Goal: Task Accomplishment & Management: Use online tool/utility

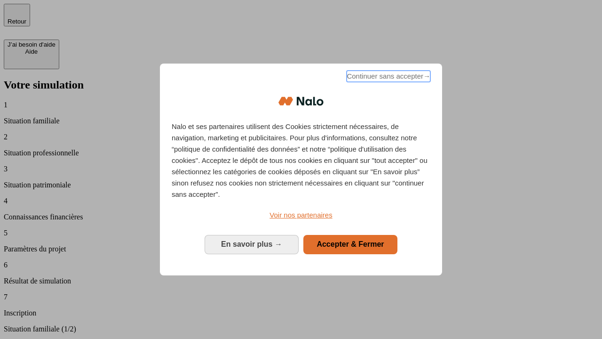
click at [388, 78] on span "Continuer sans accepter →" at bounding box center [389, 76] width 84 height 11
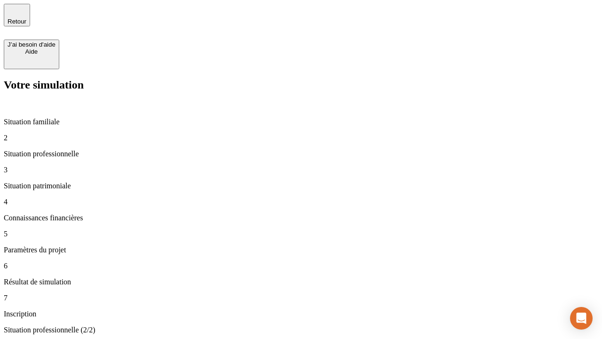
type input "30 000"
type input "0"
type input "1 000"
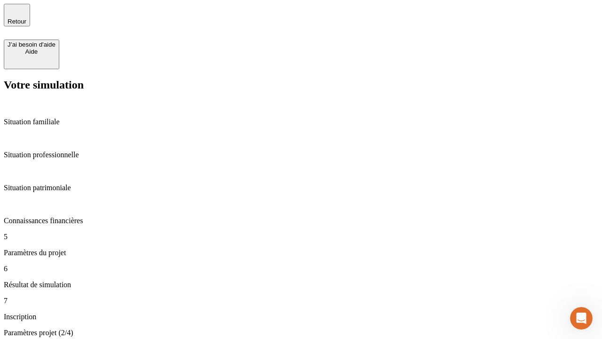
type input "40"
type input "64"
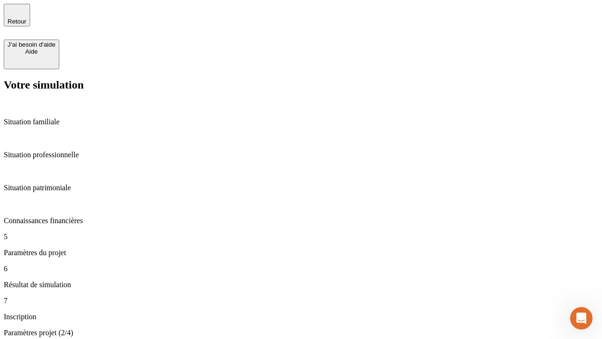
type input "200 000"
type input "640"
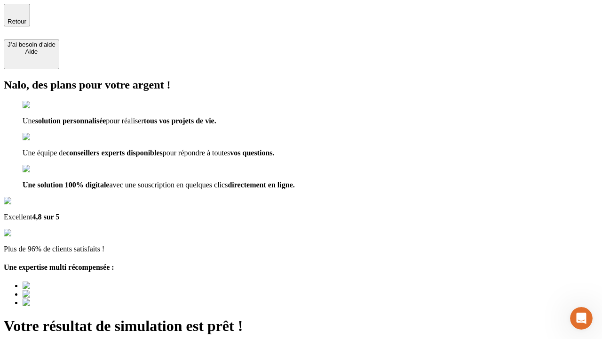
type input "[EMAIL_ADDRESS][DOMAIN_NAME]"
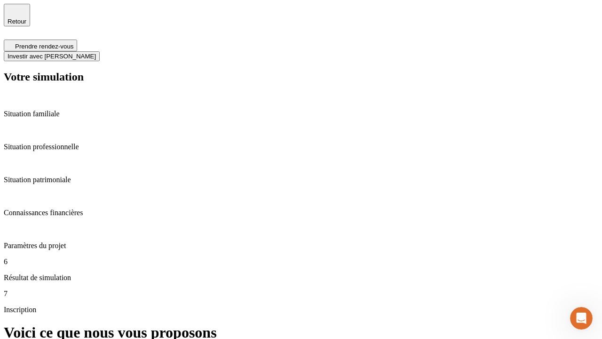
click at [96, 53] on span "Investir avec [PERSON_NAME]" at bounding box center [52, 56] width 88 height 7
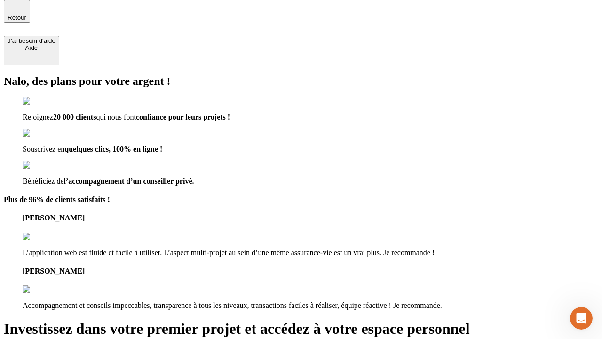
scroll to position [3, 0]
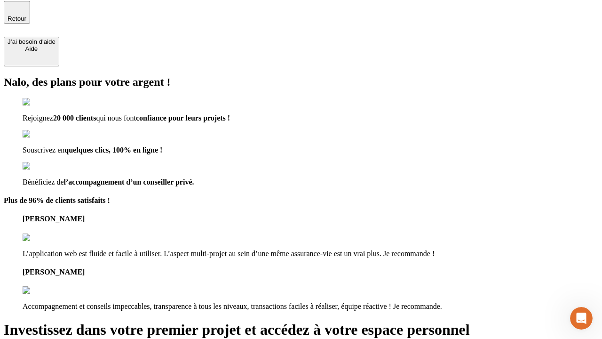
type input "[PERSON_NAME][EMAIL_ADDRESS][DOMAIN_NAME]"
